Goal: Navigation & Orientation: Find specific page/section

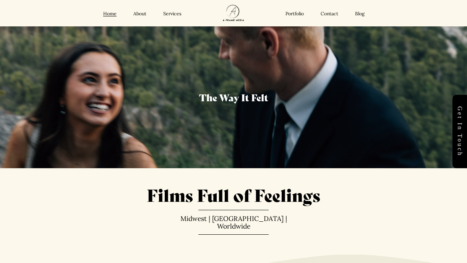
click at [296, 16] on link "Portfolio" at bounding box center [294, 14] width 18 height 6
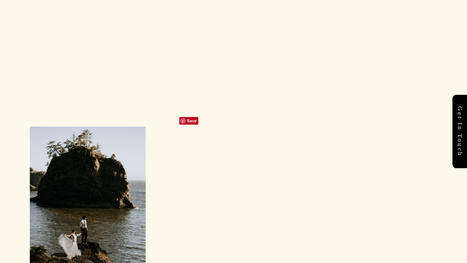
scroll to position [1543, 0]
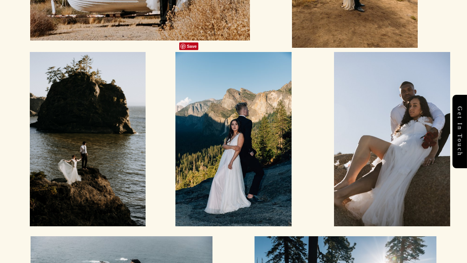
click at [243, 99] on div at bounding box center [233, 139] width 116 height 174
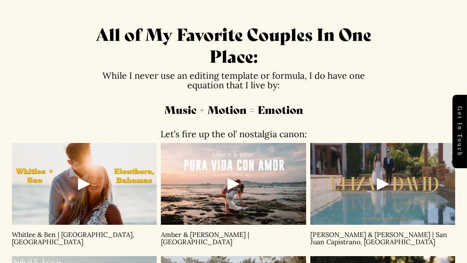
scroll to position [231, 0]
